Goal: Register for event/course

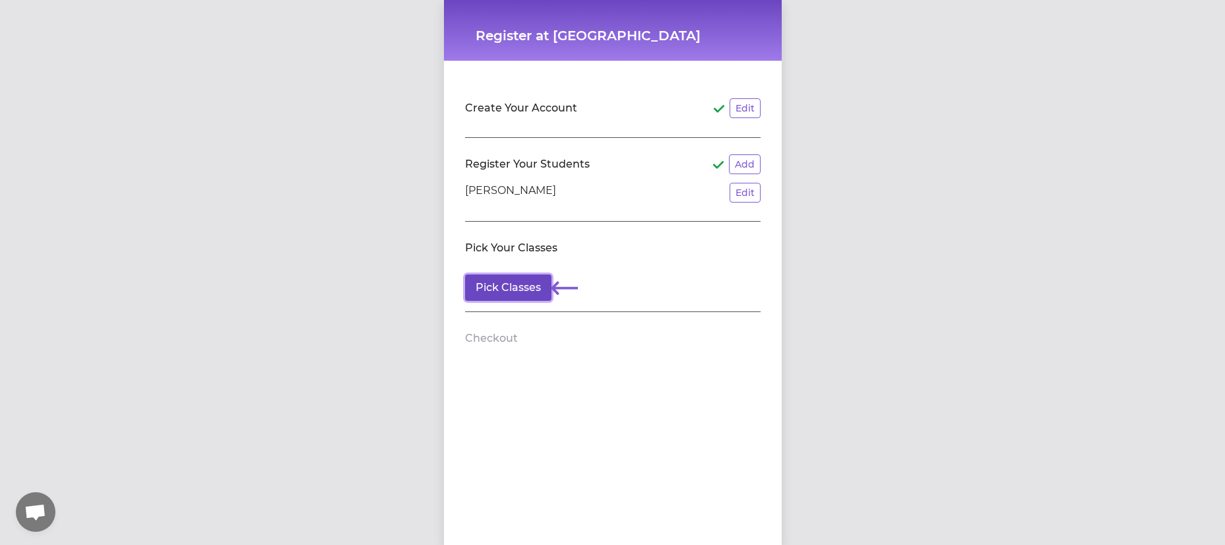
click at [510, 290] on button "Pick Classes" at bounding box center [508, 287] width 86 height 26
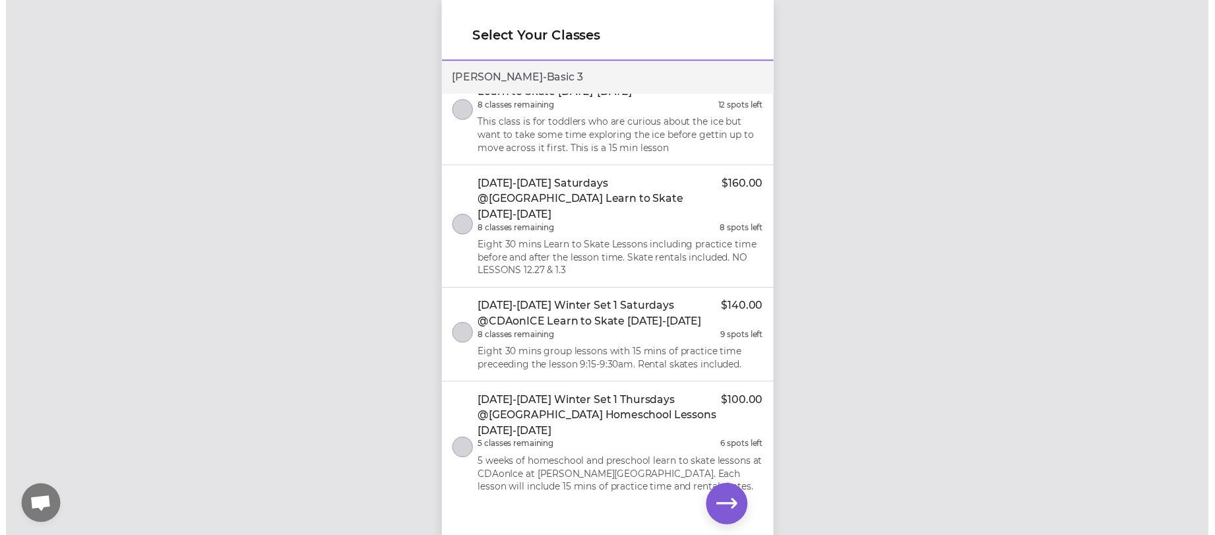
scroll to position [384, 0]
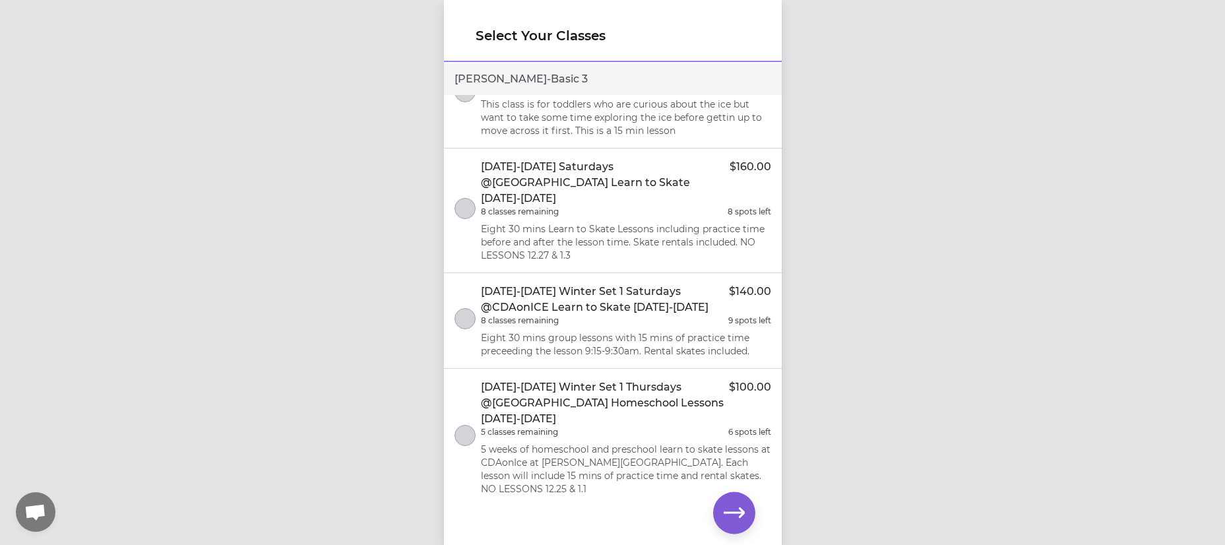
click at [530, 222] on p "Eight 30 mins Learn to Skate Lessons including practice time before and after t…" at bounding box center [626, 242] width 290 height 40
click at [736, 506] on icon "button" at bounding box center [733, 512] width 21 height 21
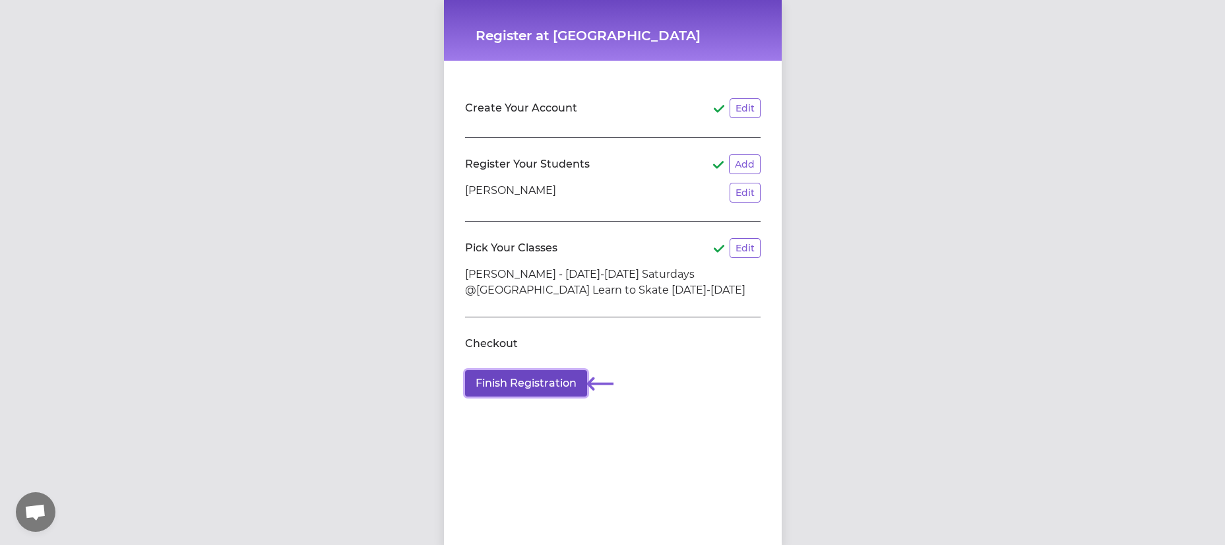
click at [524, 381] on button "Finish Registration" at bounding box center [526, 383] width 122 height 26
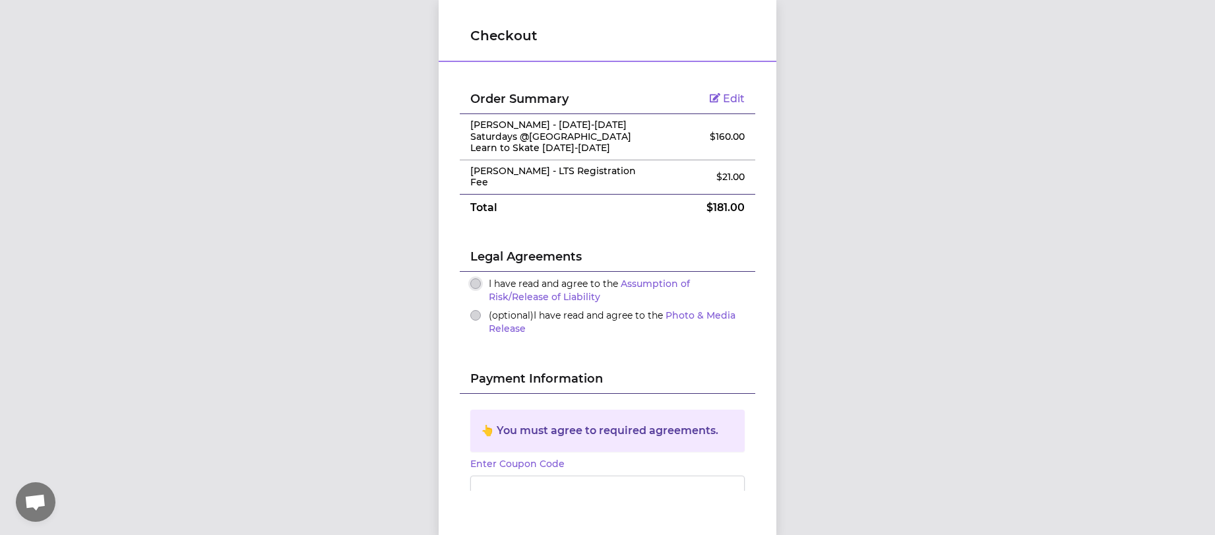
click at [473, 278] on button "I have read and agree to the Assumption of Risk/Release of Liability" at bounding box center [475, 283] width 11 height 11
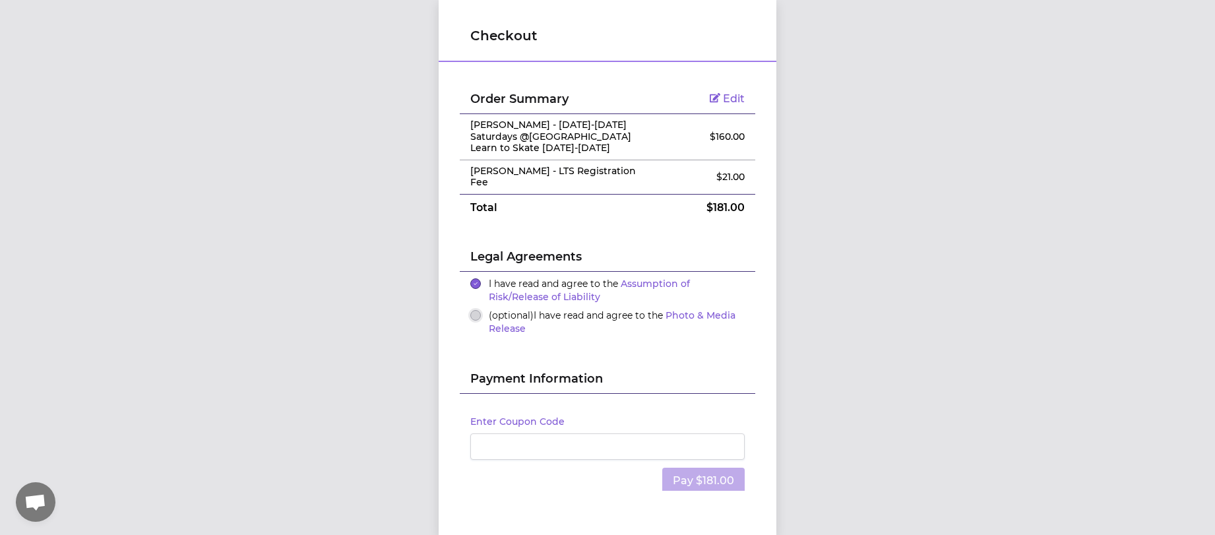
click at [470, 310] on button "(optional) I have read and agree to the Photo & Media Release" at bounding box center [475, 315] width 11 height 11
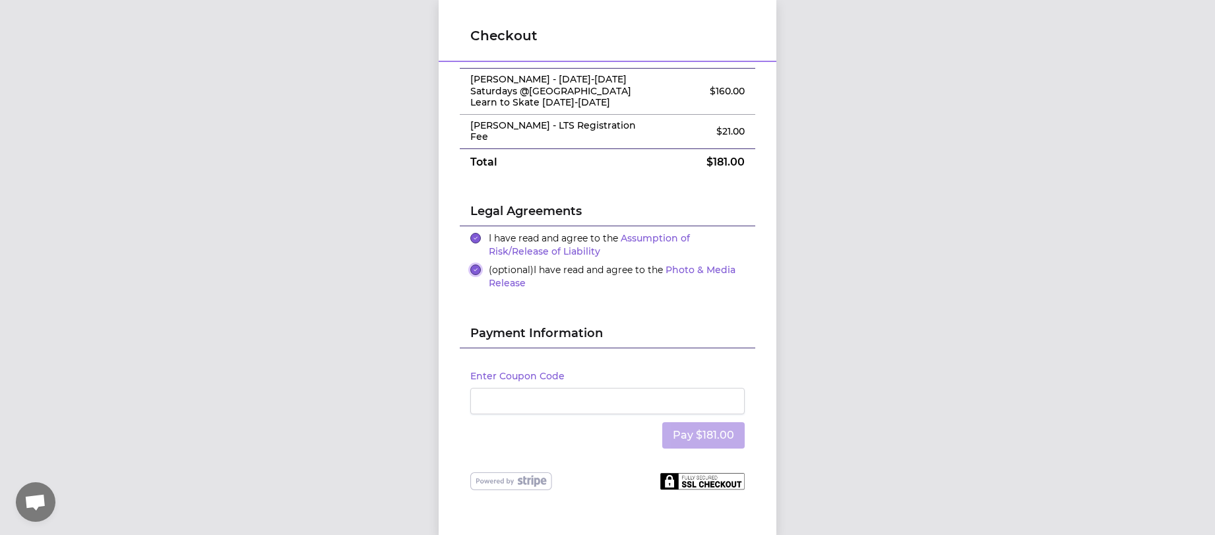
scroll to position [10, 0]
click at [795, 363] on div "Checkout Order Summary Edit [PERSON_NAME] - [DATE]-[DATE] Saturdays @[GEOGRAPHI…" at bounding box center [607, 267] width 1215 height 535
click at [821, 377] on div "Checkout Order Summary Edit [PERSON_NAME] - [DATE]-[DATE] Saturdays @[GEOGRAPHI…" at bounding box center [607, 267] width 1215 height 535
click at [707, 422] on button "Pay $181.00" at bounding box center [703, 435] width 82 height 26
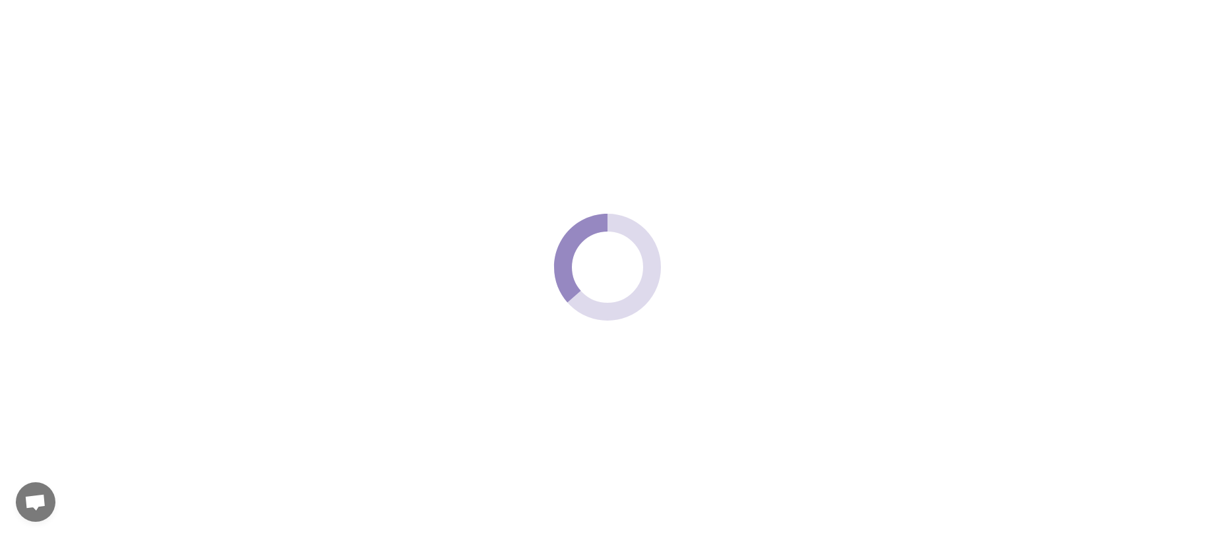
scroll to position [0, 0]
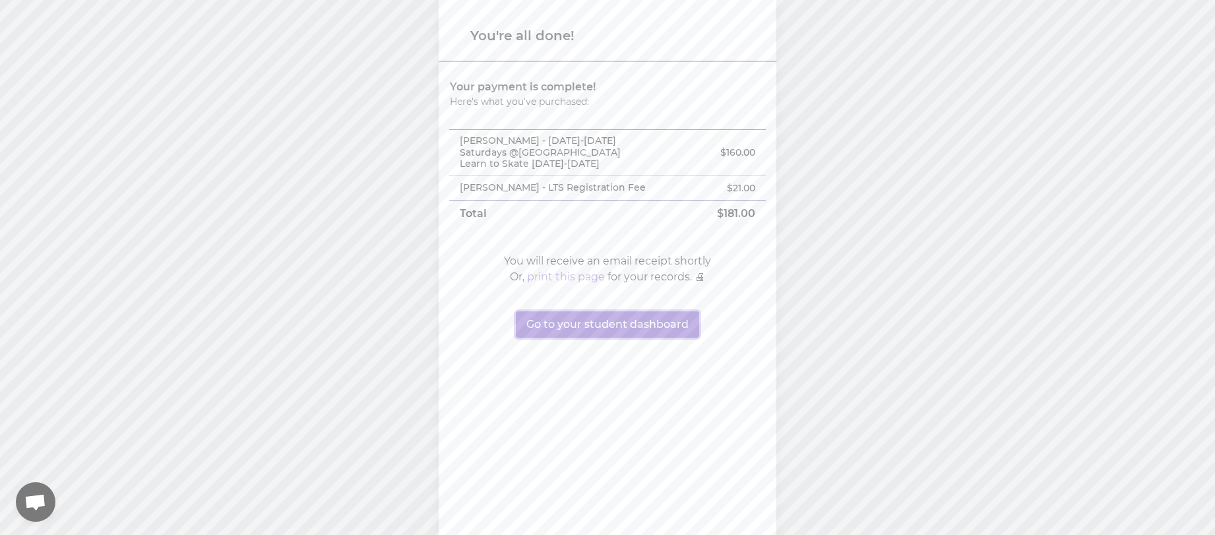
click at [632, 320] on button "Go to your student dashboard" at bounding box center [607, 324] width 183 height 26
